Goal: Task Accomplishment & Management: Manage account settings

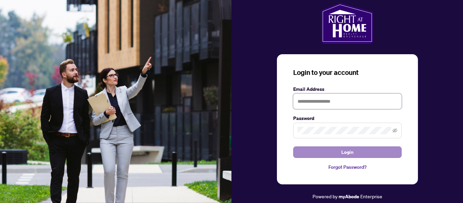
type input "**********"
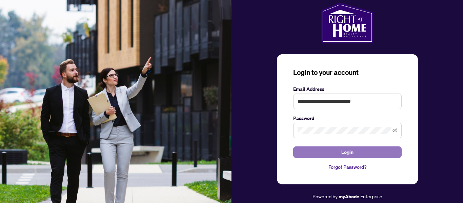
click at [347, 150] on span "Login" at bounding box center [347, 152] width 12 height 11
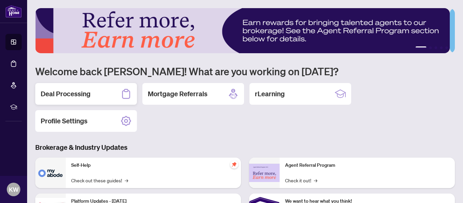
click at [85, 92] on h2 "Deal Processing" at bounding box center [66, 93] width 50 height 9
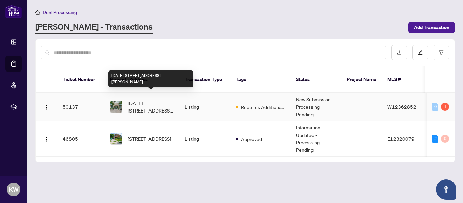
click at [146, 100] on span "[DATE][STREET_ADDRESS][PERSON_NAME]" at bounding box center [151, 106] width 46 height 15
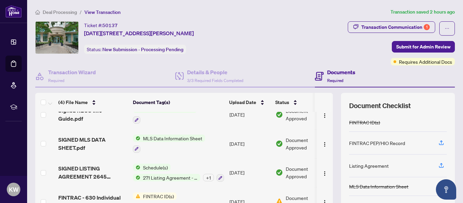
scroll to position [17, 0]
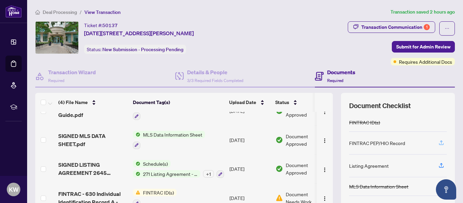
click at [438, 140] on icon "button" at bounding box center [441, 143] width 6 height 6
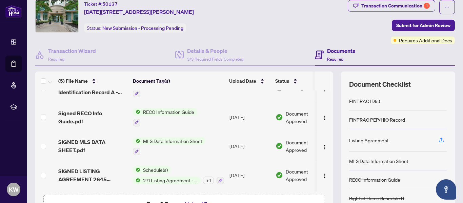
scroll to position [23, 0]
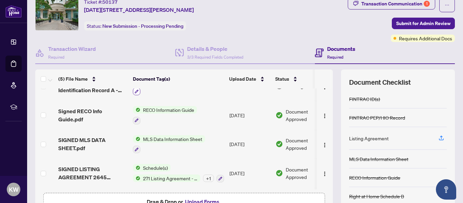
click at [137, 90] on icon "button" at bounding box center [137, 92] width 4 height 4
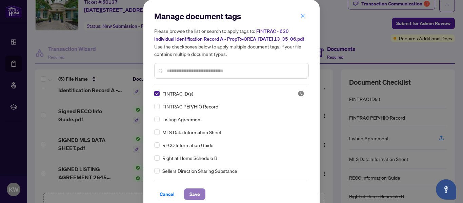
click at [193, 199] on span "Save" at bounding box center [195, 194] width 11 height 11
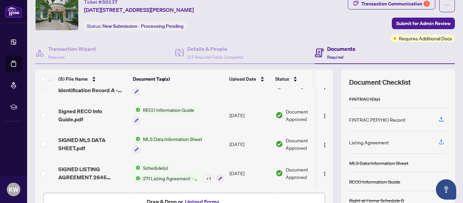
click at [152, 91] on div at bounding box center [155, 91] width 44 height 8
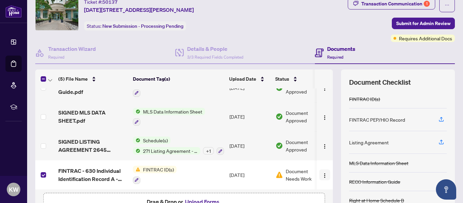
click at [322, 171] on span "button" at bounding box center [324, 174] width 5 height 7
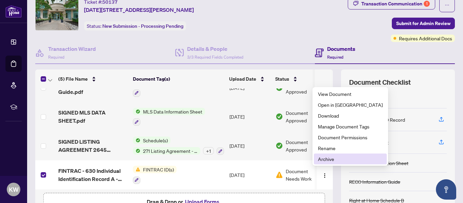
click at [333, 157] on span "Archive" at bounding box center [350, 158] width 65 height 7
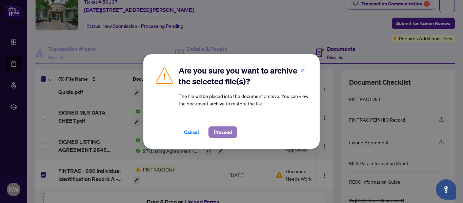
click at [218, 129] on span "Proceed" at bounding box center [223, 132] width 18 height 11
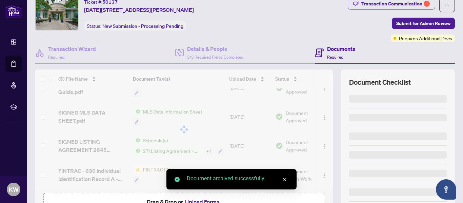
scroll to position [17, 0]
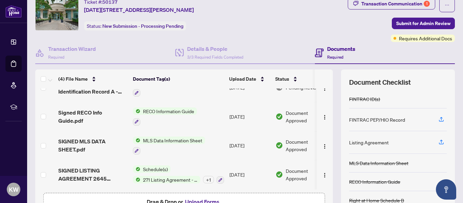
click at [154, 94] on div at bounding box center [155, 93] width 44 height 8
click at [136, 91] on icon "button" at bounding box center [137, 93] width 4 height 4
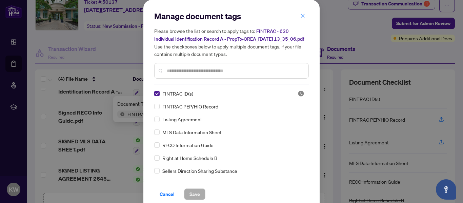
click at [203, 75] on input "text" at bounding box center [235, 70] width 136 height 7
click at [167, 200] on span "Cancel" at bounding box center [167, 194] width 15 height 11
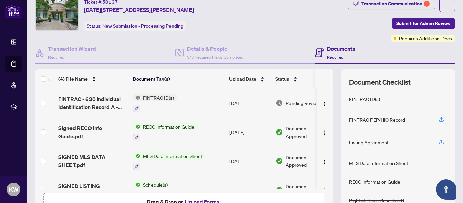
scroll to position [0, 0]
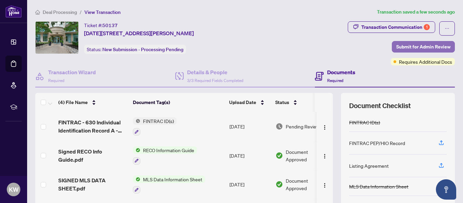
click at [420, 44] on span "Submit for Admin Review" at bounding box center [423, 46] width 54 height 11
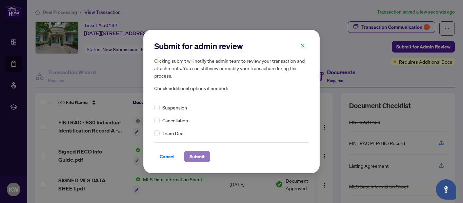
click at [197, 154] on span "Submit" at bounding box center [197, 156] width 15 height 11
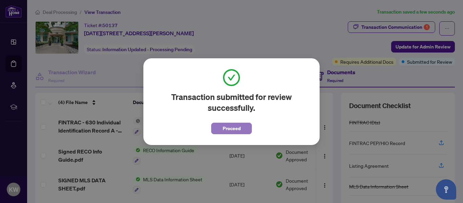
click at [231, 126] on span "Proceed" at bounding box center [232, 128] width 18 height 11
